Goal: Information Seeking & Learning: Learn about a topic

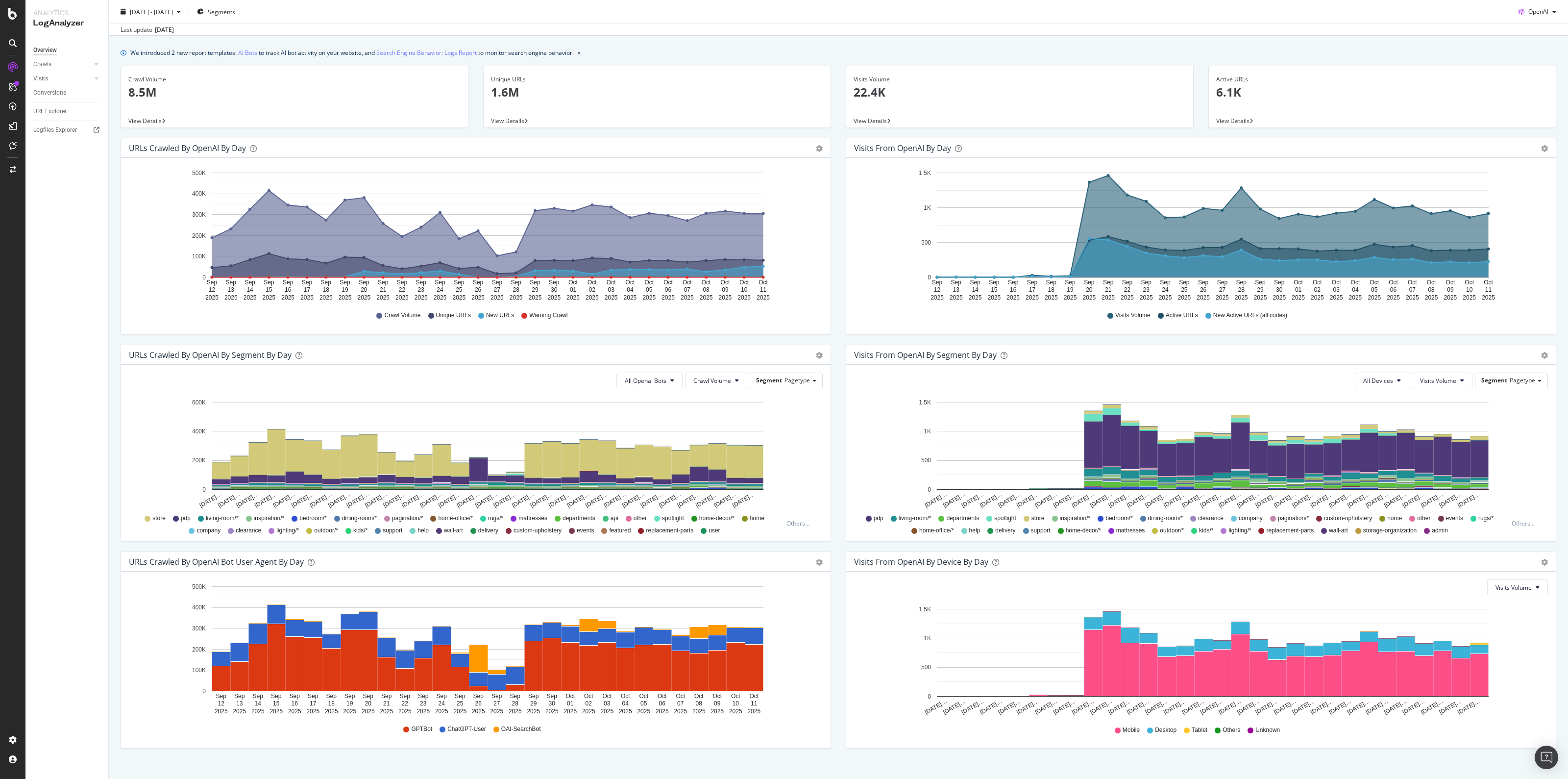
scroll to position [37, 0]
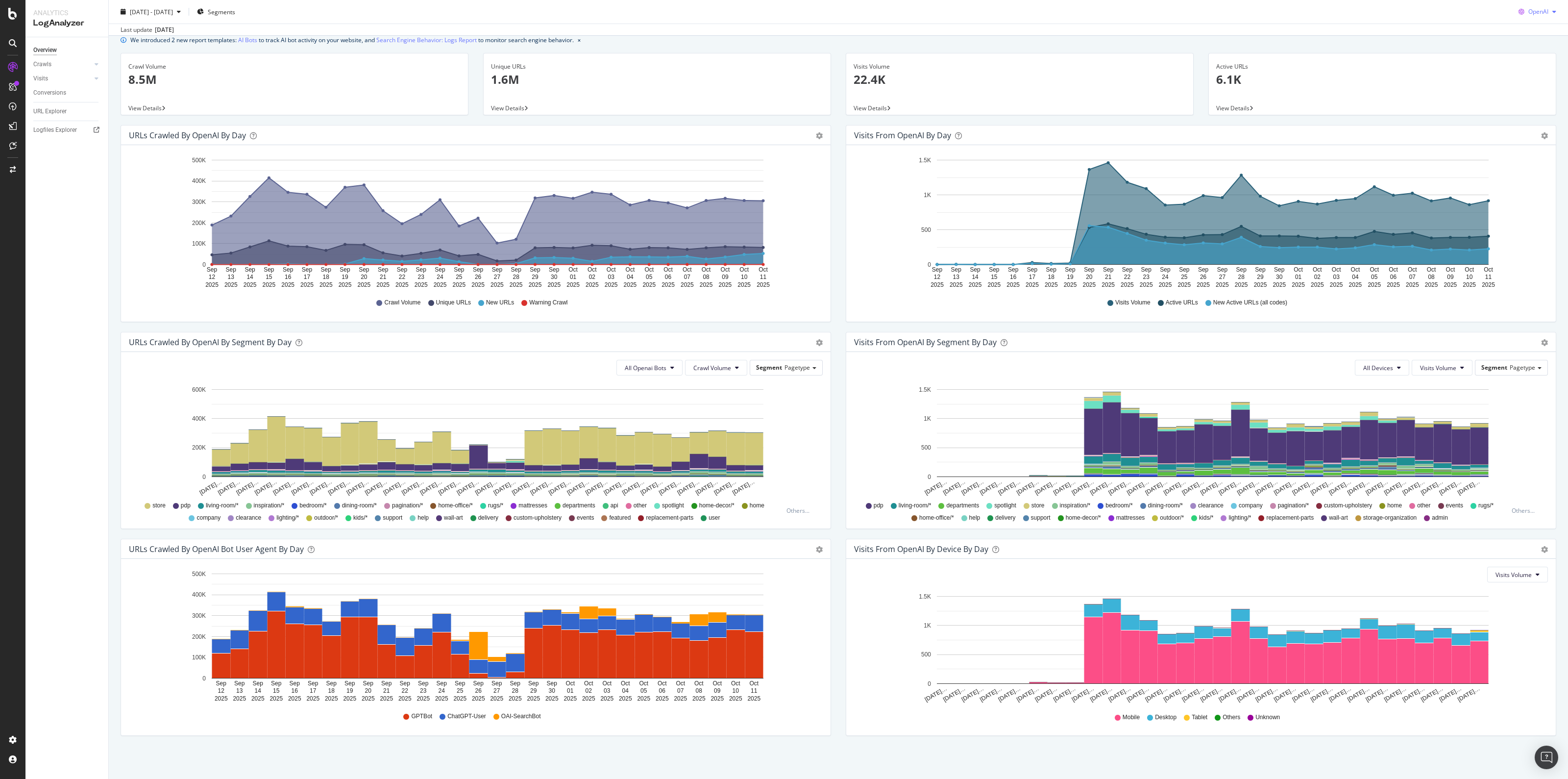
click at [1540, 8] on div "OpenAI" at bounding box center [1537, 11] width 46 height 14
click at [1545, 33] on span "Google" at bounding box center [1536, 31] width 36 height 9
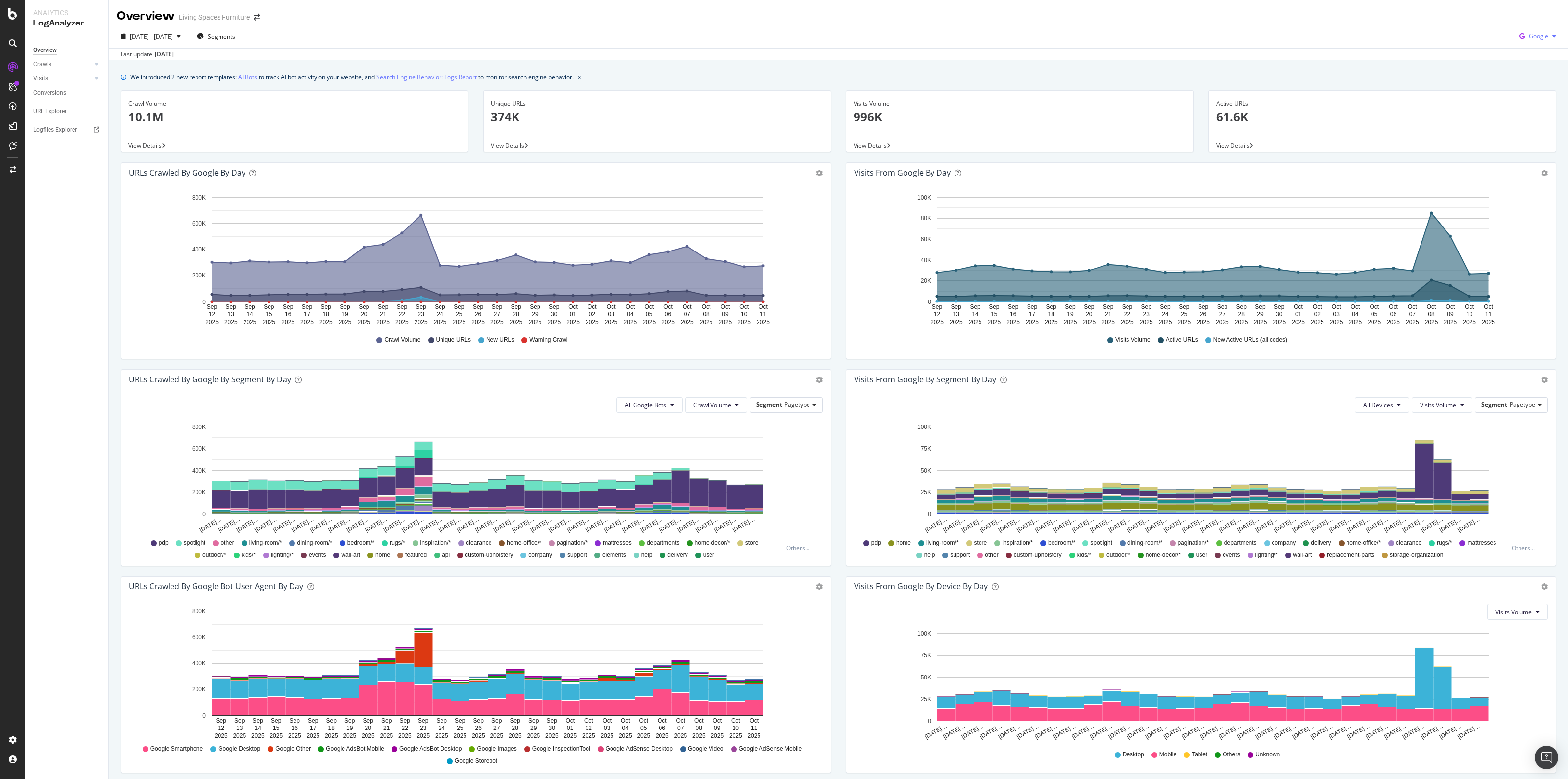
click at [1530, 31] on div "Google" at bounding box center [1538, 36] width 44 height 14
click at [1544, 107] on span "Other AI Bots" at bounding box center [1537, 110] width 36 height 9
